Goal: Task Accomplishment & Management: Complete application form

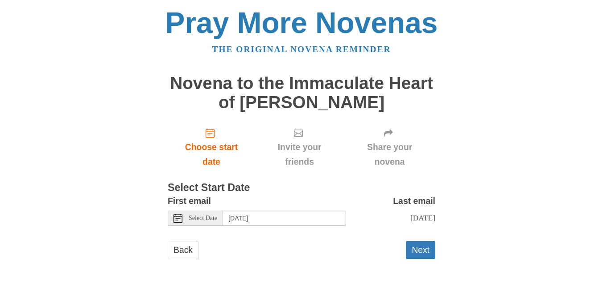
click at [216, 217] on span "Select Date" at bounding box center [203, 218] width 29 height 6
click at [423, 252] on button "Next" at bounding box center [420, 250] width 29 height 18
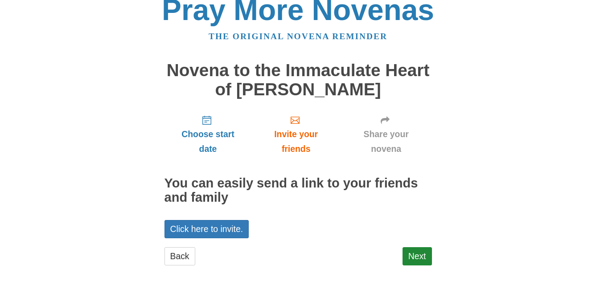
scroll to position [19, 0]
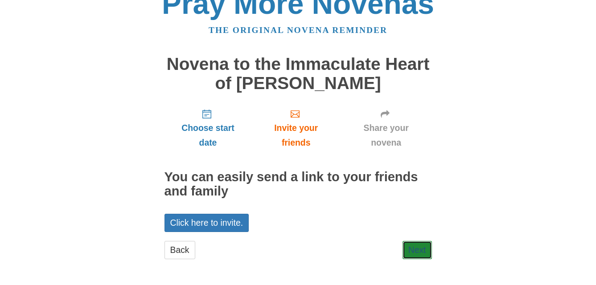
click at [422, 253] on link "Next" at bounding box center [417, 250] width 29 height 18
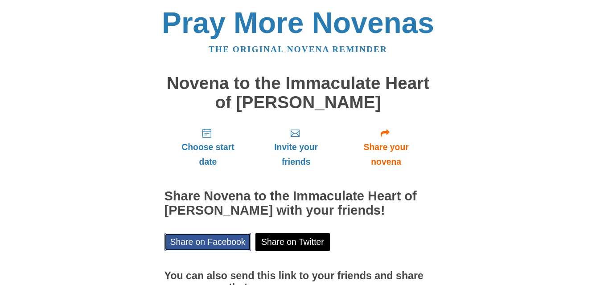
click at [211, 242] on link "Share on Facebook" at bounding box center [207, 242] width 87 height 18
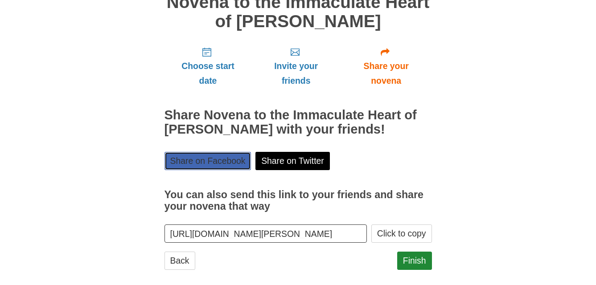
scroll to position [92, 0]
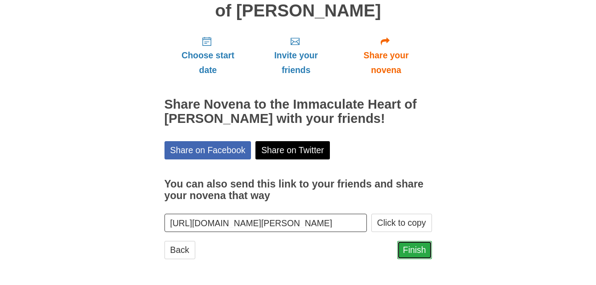
click at [415, 250] on link "Finish" at bounding box center [414, 250] width 35 height 18
